Goal: Use online tool/utility

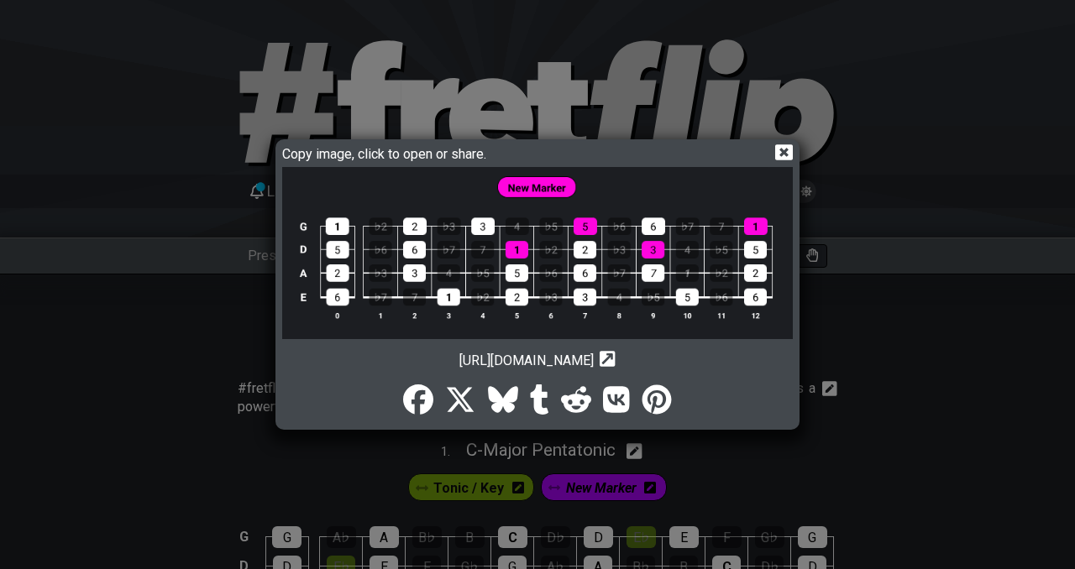
select select "Major Pentatonic"
select select "G"
select select "Major Pentatonic"
select select "G"
select select "Major Pentatonic"
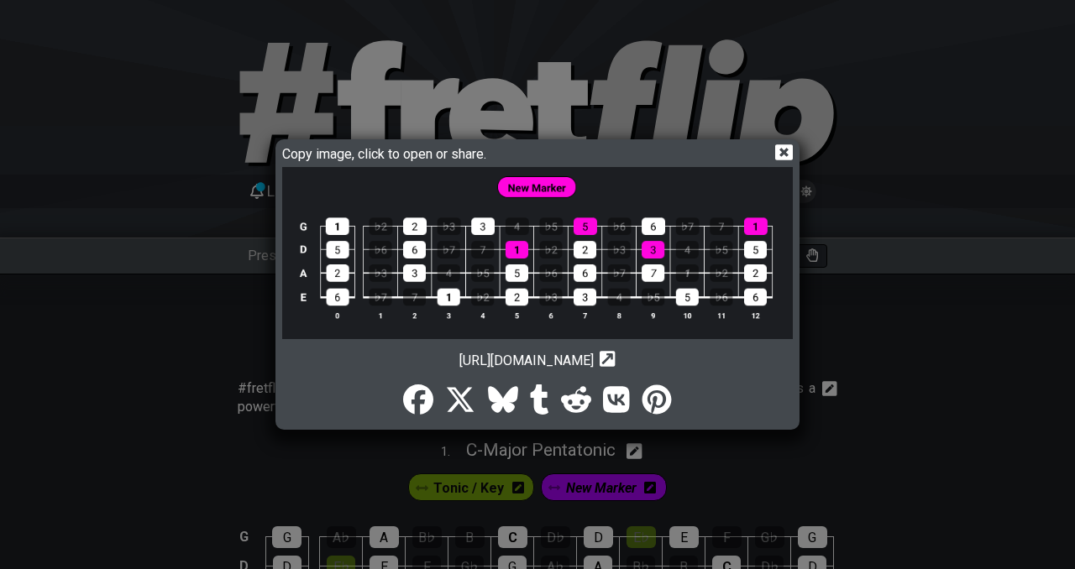
select select "G"
select select "Major Pentatonic"
select select "G"
select select "Major Pentatonic"
select select "G"
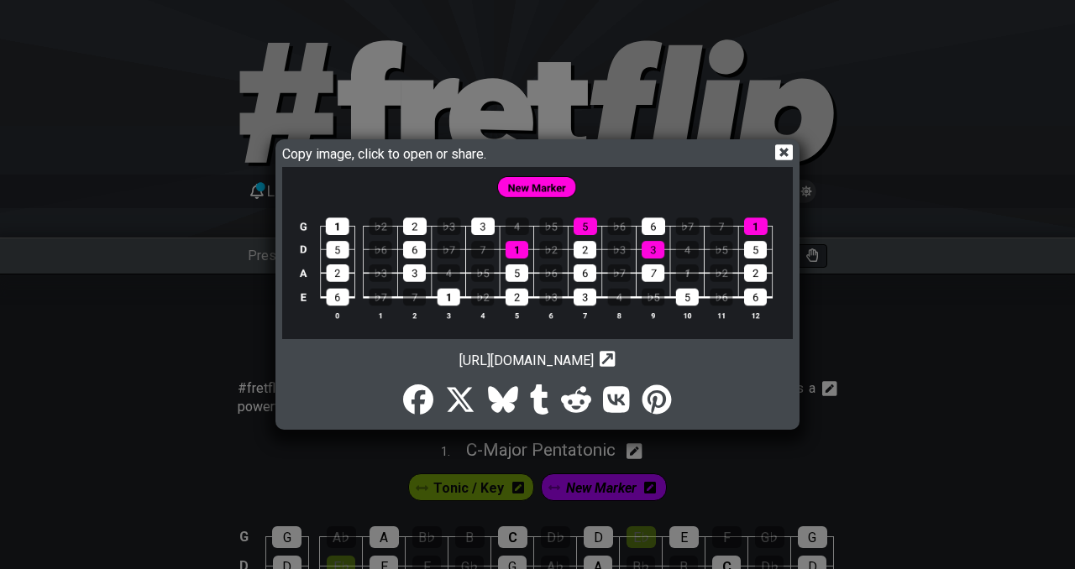
select select "Major Pentatonic"
select select "G"
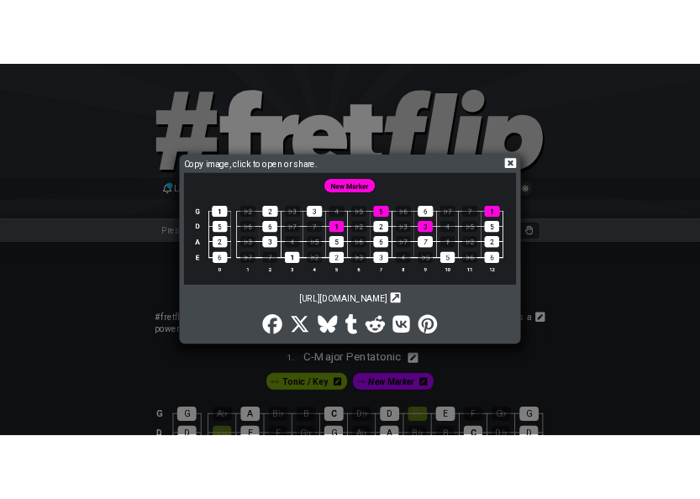
scroll to position [2356, 0]
